Goal: Navigation & Orientation: Find specific page/section

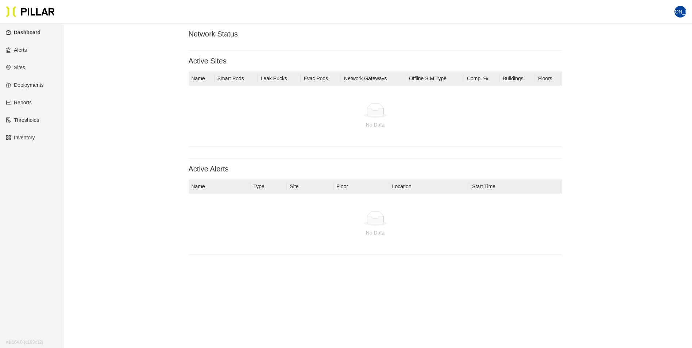
click at [18, 68] on link "Sites" at bounding box center [15, 68] width 19 height 6
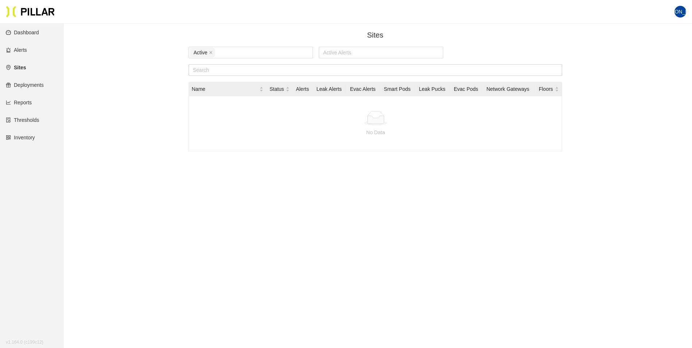
click at [18, 49] on link "Alerts" at bounding box center [16, 50] width 21 height 6
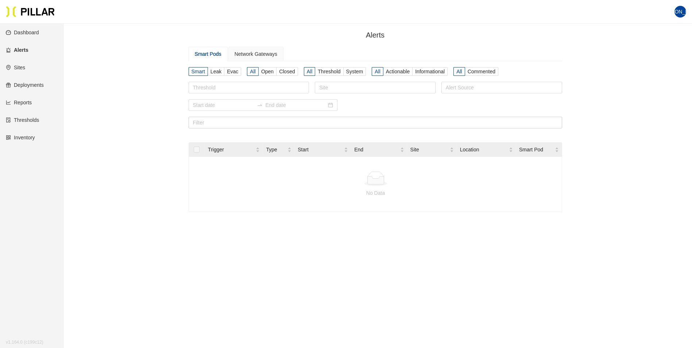
click at [30, 33] on link "Dashboard" at bounding box center [22, 33] width 33 height 6
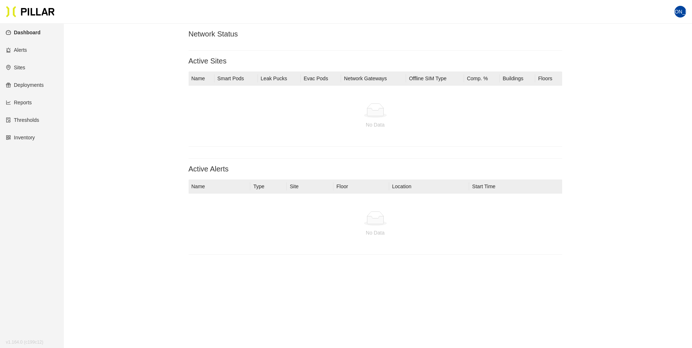
click at [31, 82] on link "Deployments" at bounding box center [25, 85] width 38 height 6
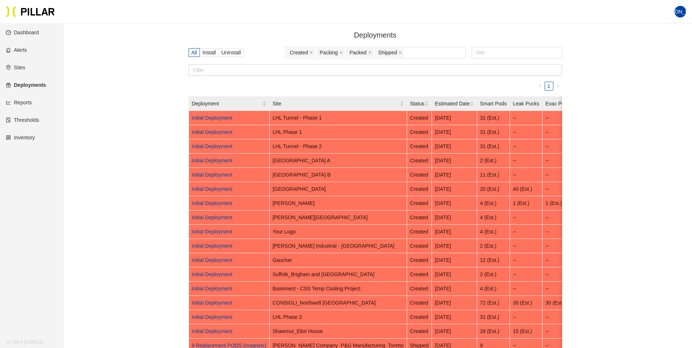
click at [20, 68] on link "Sites" at bounding box center [15, 68] width 19 height 6
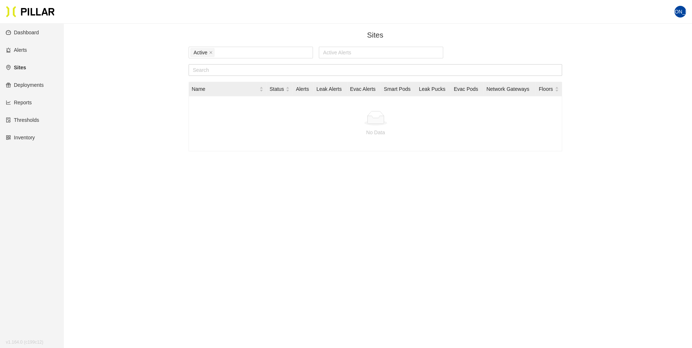
click at [25, 102] on link "Reports" at bounding box center [19, 103] width 26 height 6
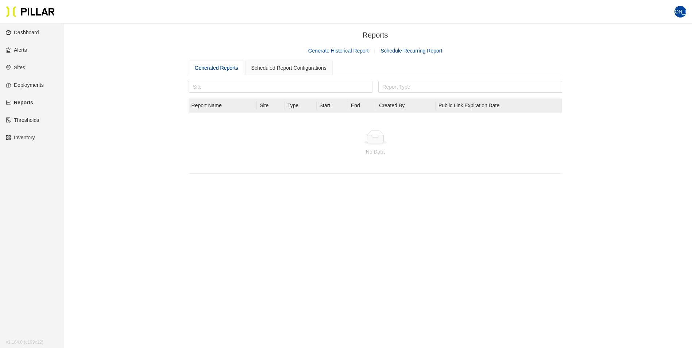
click at [28, 83] on link "Deployments" at bounding box center [25, 85] width 38 height 6
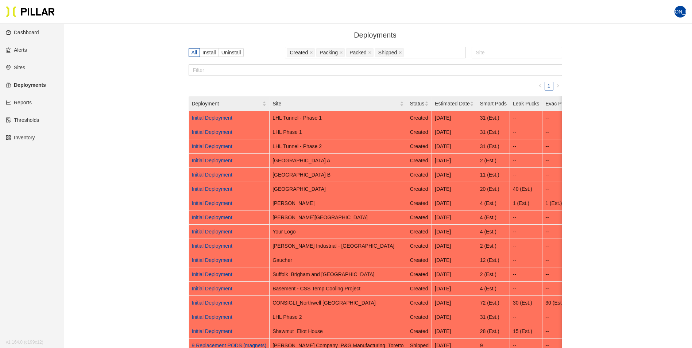
click at [20, 68] on link "Sites" at bounding box center [15, 68] width 19 height 6
